Goal: Information Seeking & Learning: Learn about a topic

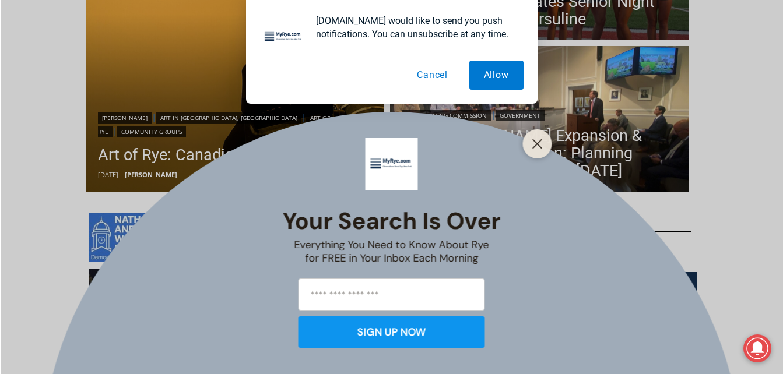
scroll to position [434, 0]
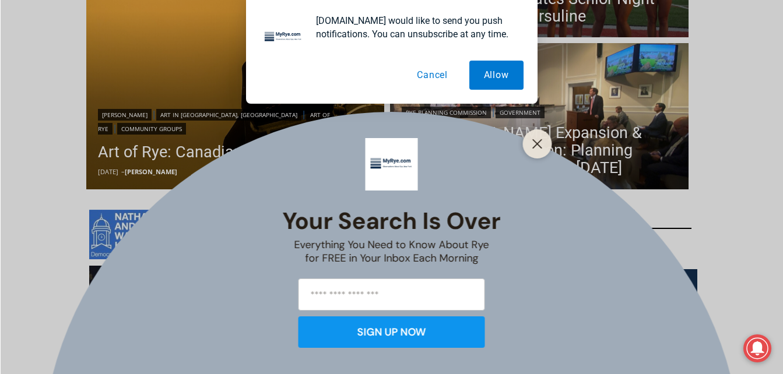
click at [436, 82] on button "Cancel" at bounding box center [432, 75] width 60 height 29
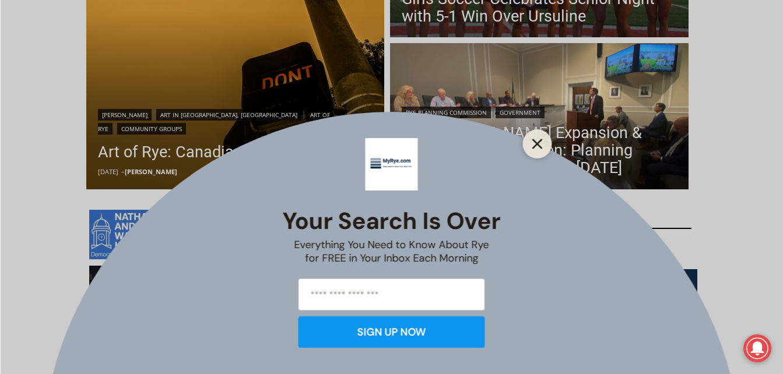
click at [541, 138] on button "Close" at bounding box center [537, 144] width 16 height 16
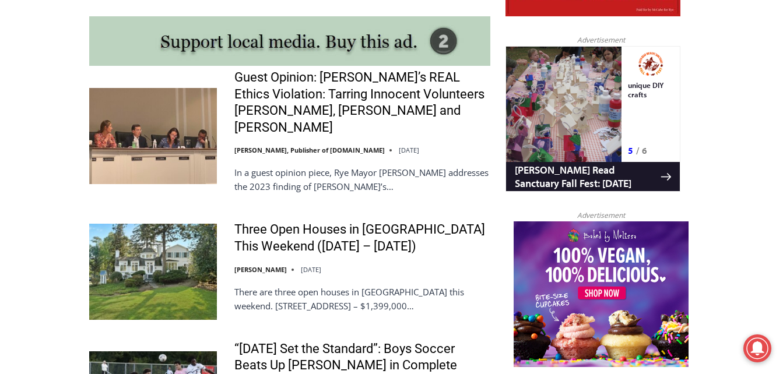
scroll to position [1041, 0]
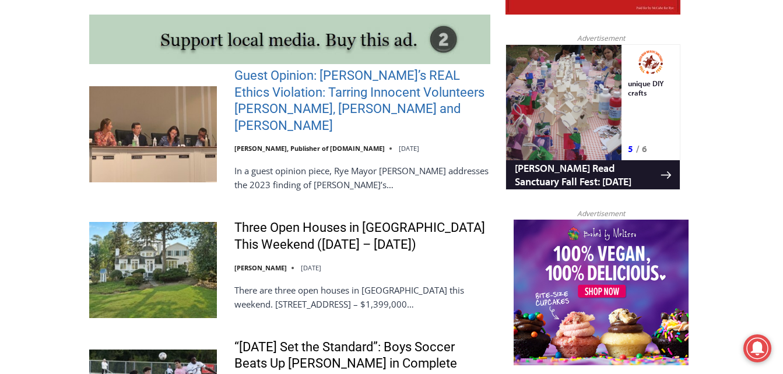
click at [378, 111] on link "Guest Opinion: [PERSON_NAME]’s REAL Ethics Violation: Tarring Innocent Voluntee…" at bounding box center [362, 101] width 256 height 66
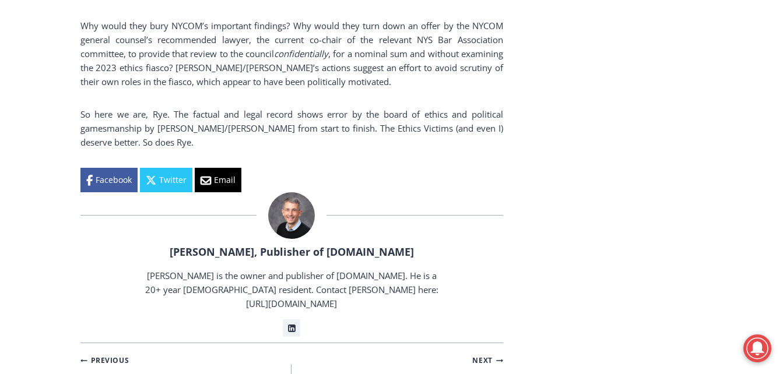
scroll to position [2411, 0]
